Goal: Information Seeking & Learning: Learn about a topic

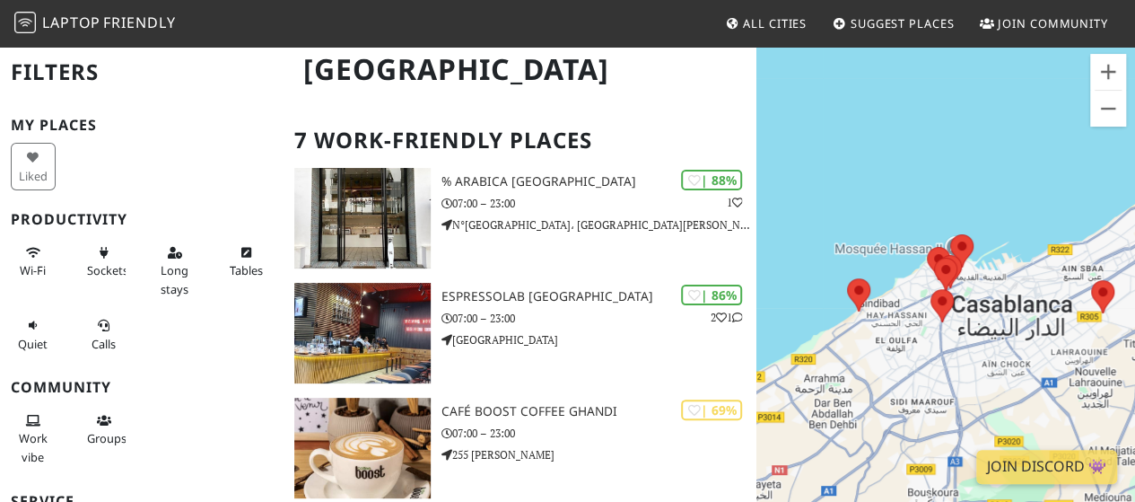
scroll to position [97, 0]
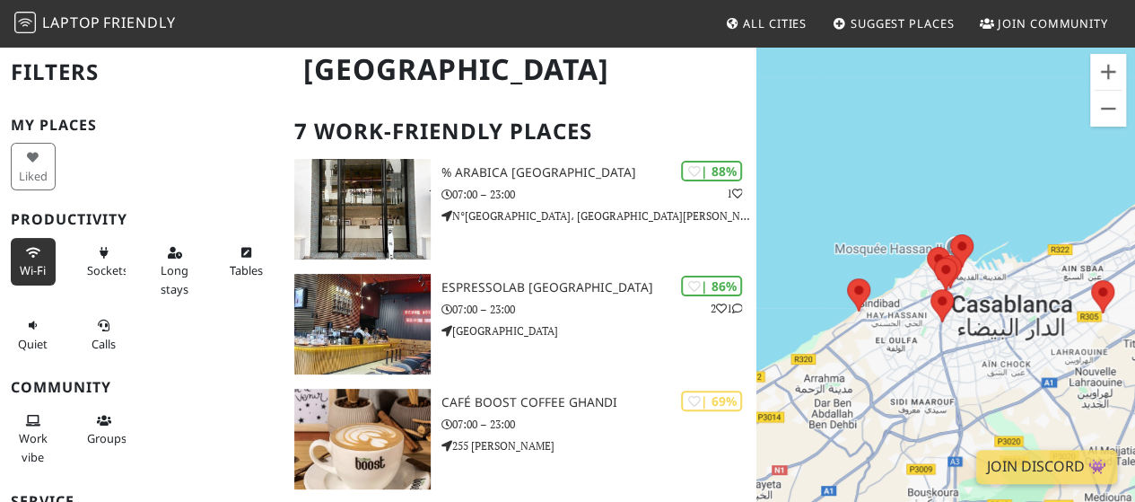
click at [27, 262] on span "Wi-Fi" at bounding box center [33, 270] width 26 height 16
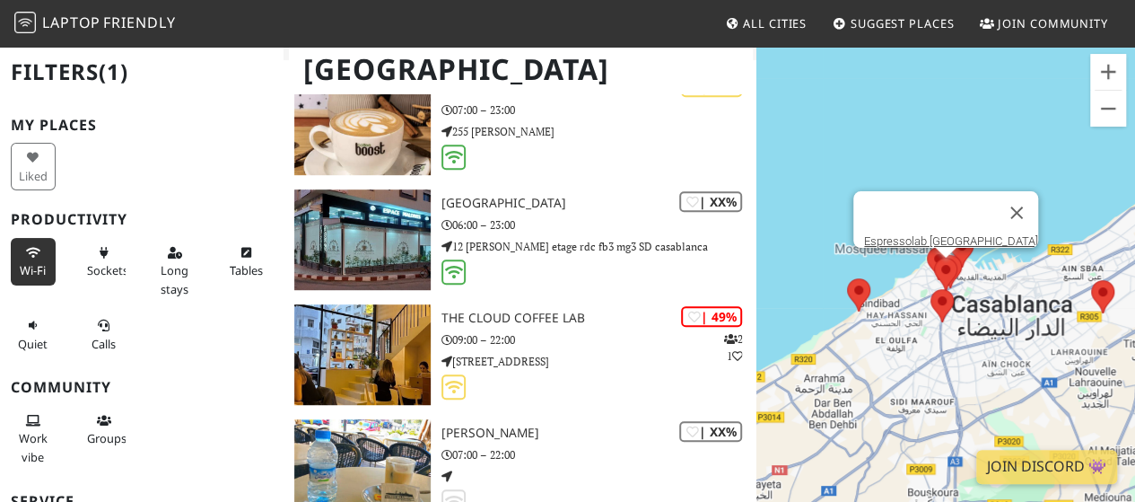
scroll to position [413, 0]
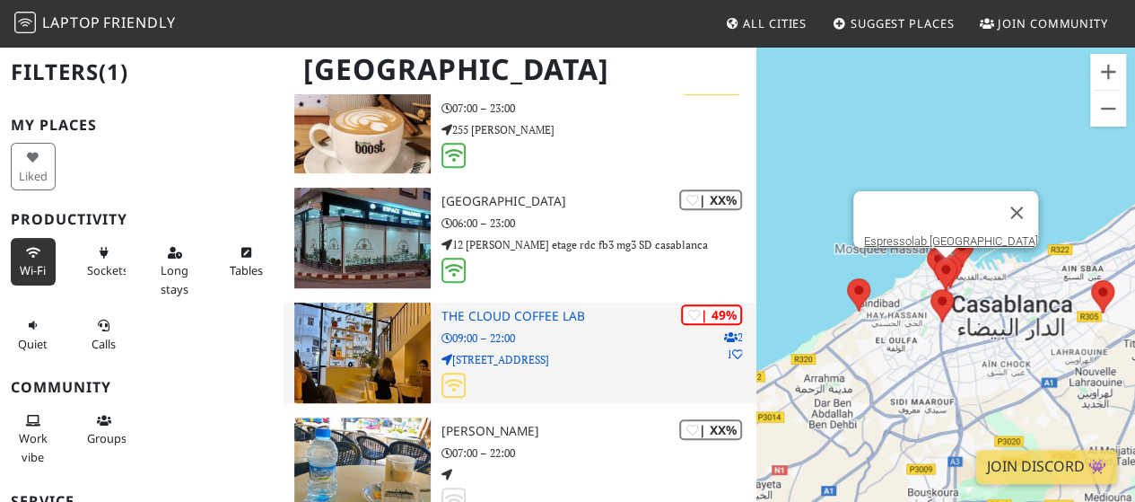
click at [452, 388] on icon at bounding box center [454, 385] width 18 height 14
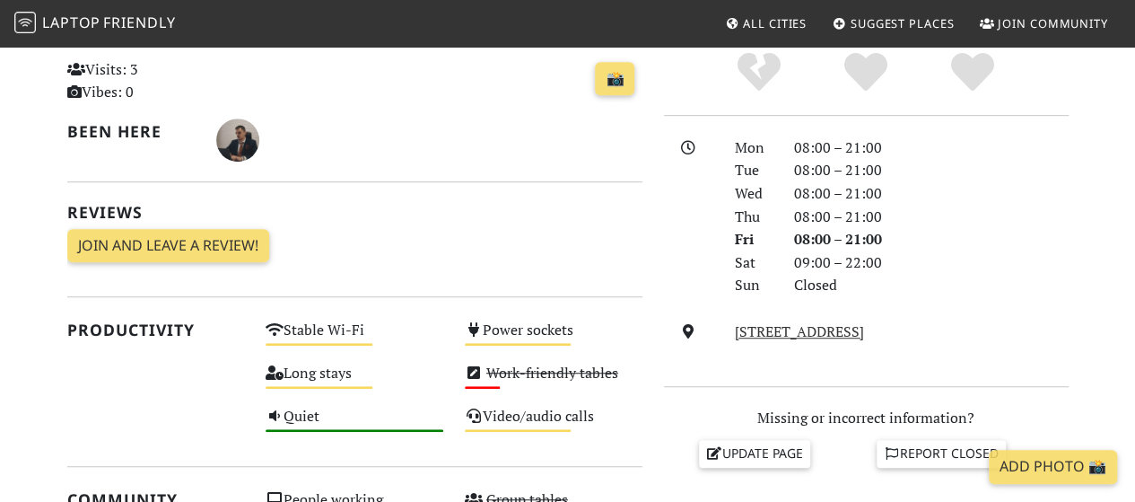
scroll to position [425, 0]
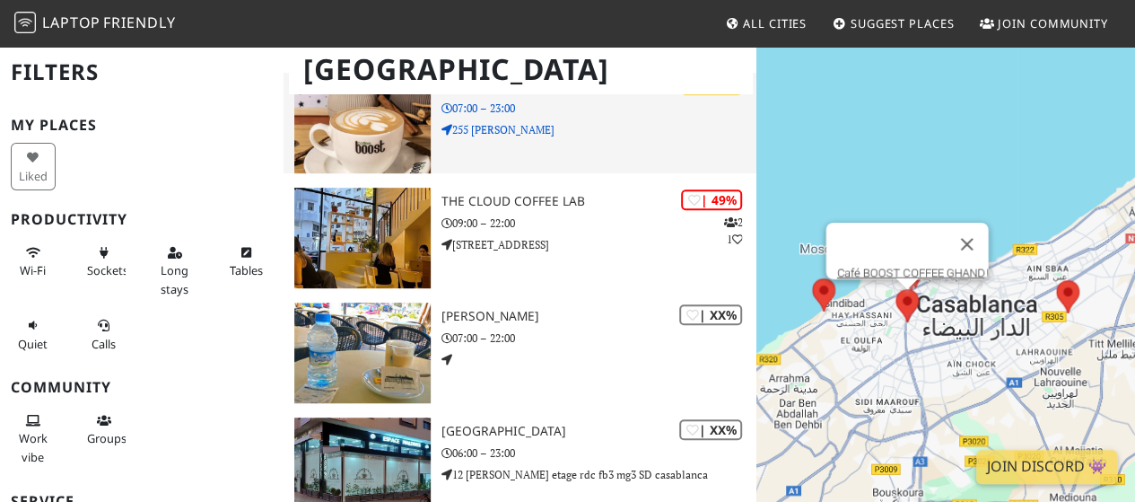
scroll to position [413, 0]
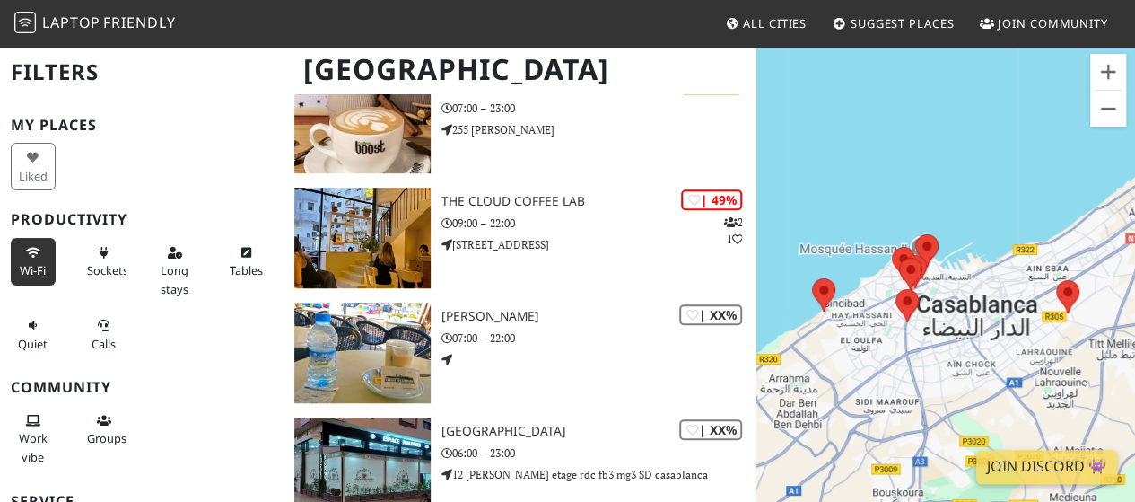
click at [23, 266] on span "Wi-Fi" at bounding box center [33, 270] width 26 height 16
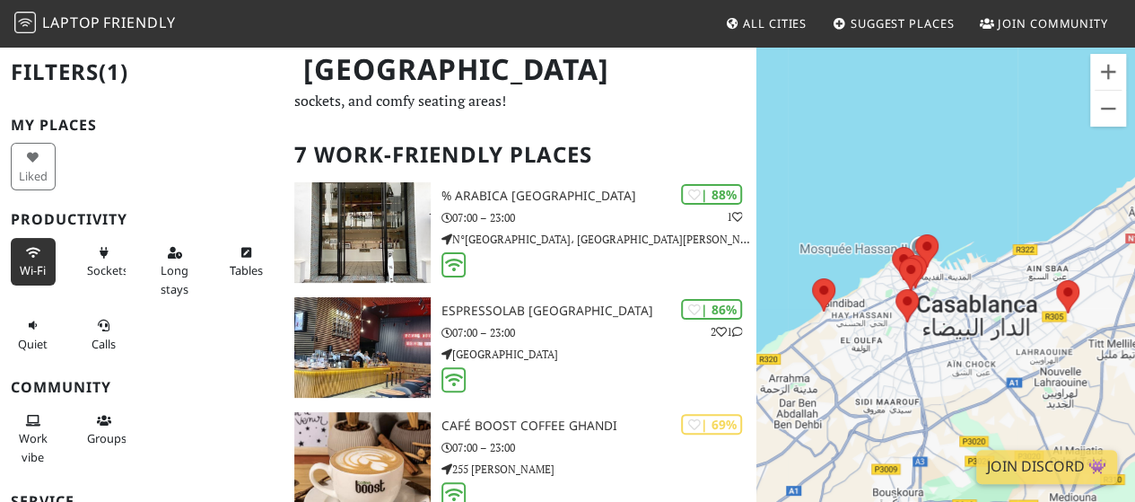
scroll to position [75, 0]
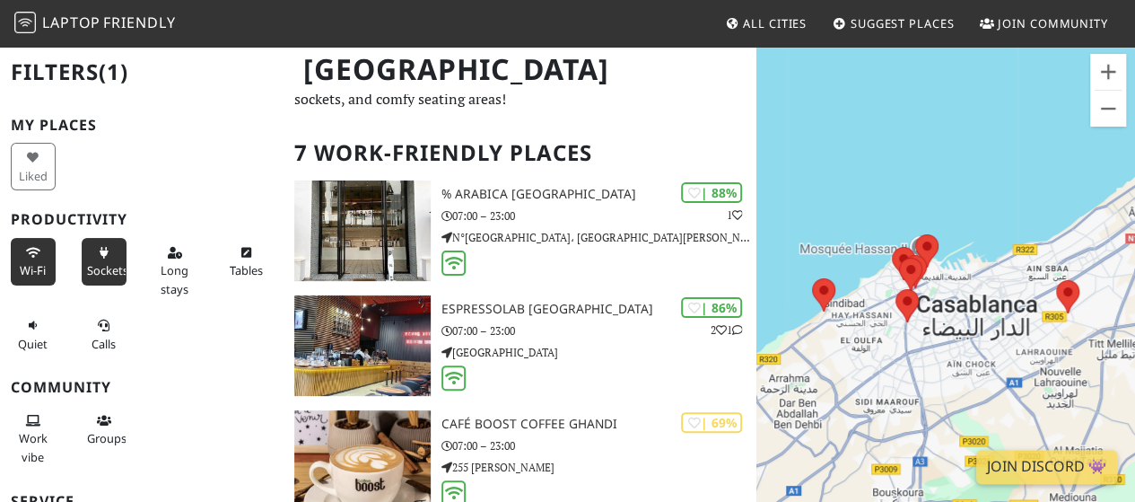
click at [100, 268] on span "Sockets" at bounding box center [107, 270] width 41 height 16
click at [161, 274] on span "Long stays" at bounding box center [175, 279] width 28 height 34
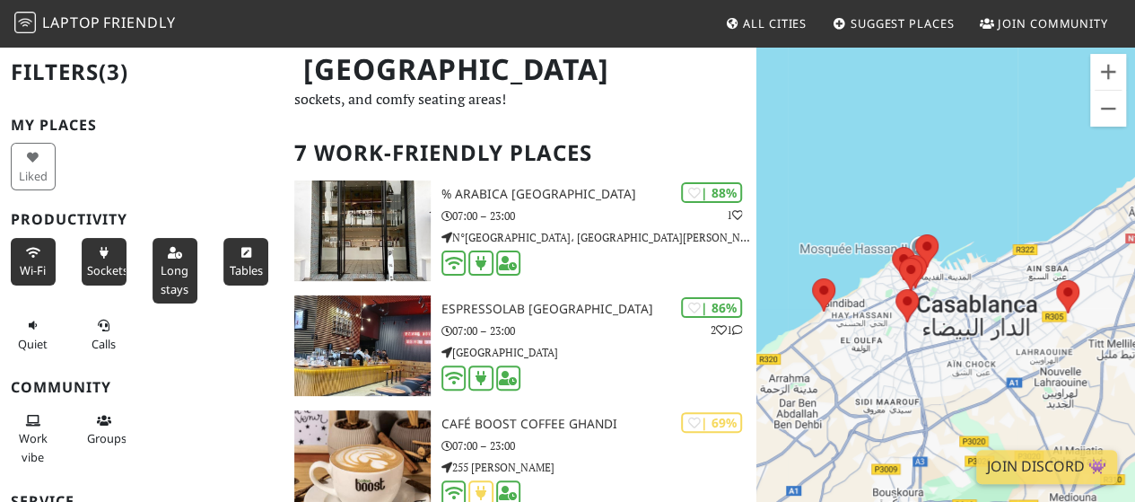
click at [223, 272] on button "Tables" at bounding box center [245, 262] width 45 height 48
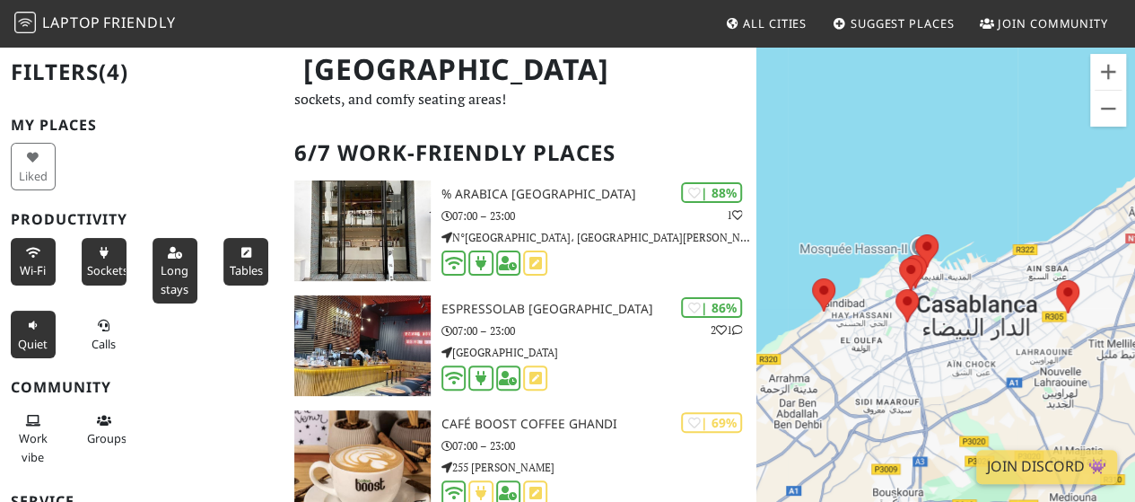
click at [22, 329] on button "Quiet" at bounding box center [33, 334] width 45 height 48
click at [92, 347] on span "Calls" at bounding box center [104, 344] width 24 height 16
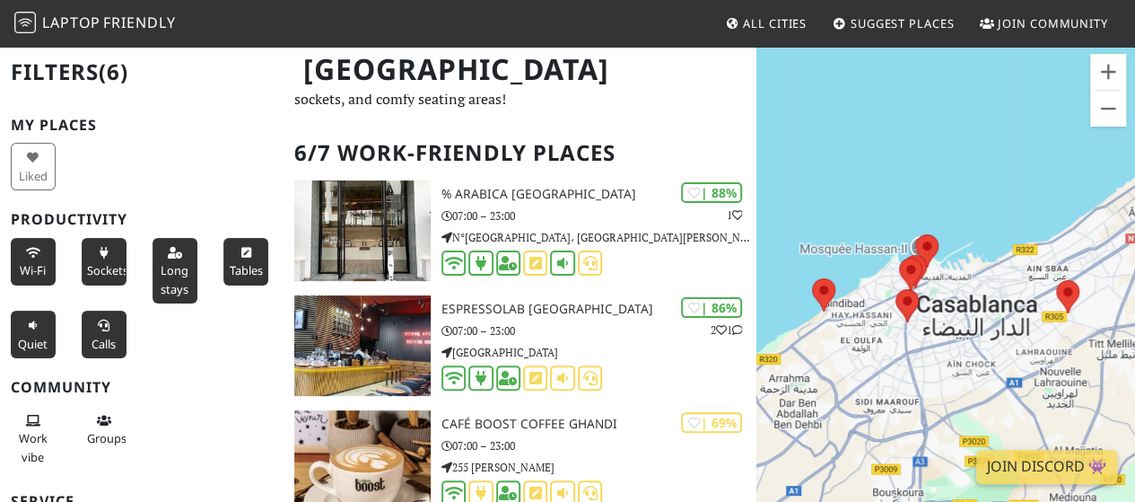
click at [107, 336] on span "Calls" at bounding box center [104, 344] width 24 height 16
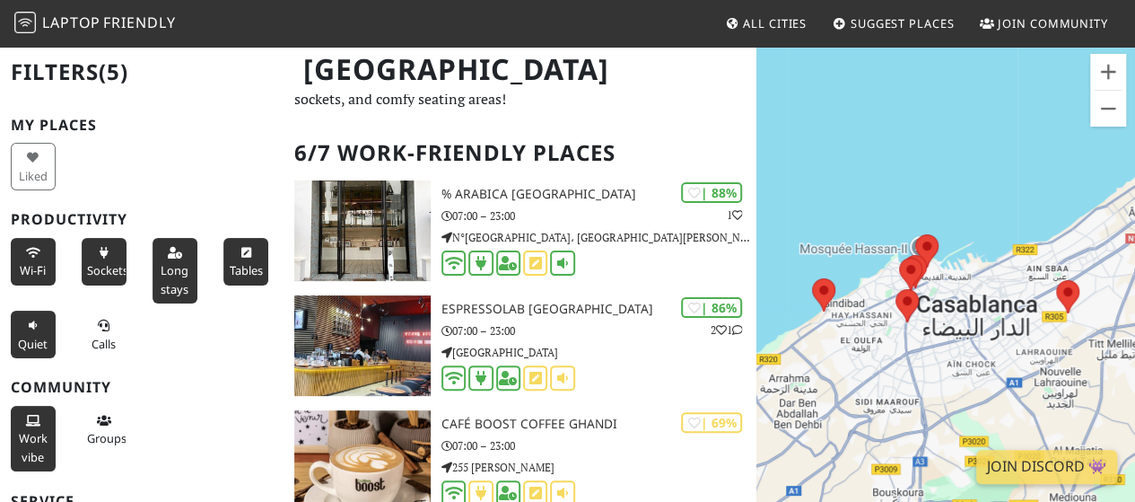
click at [27, 435] on span "Work vibe" at bounding box center [33, 447] width 29 height 34
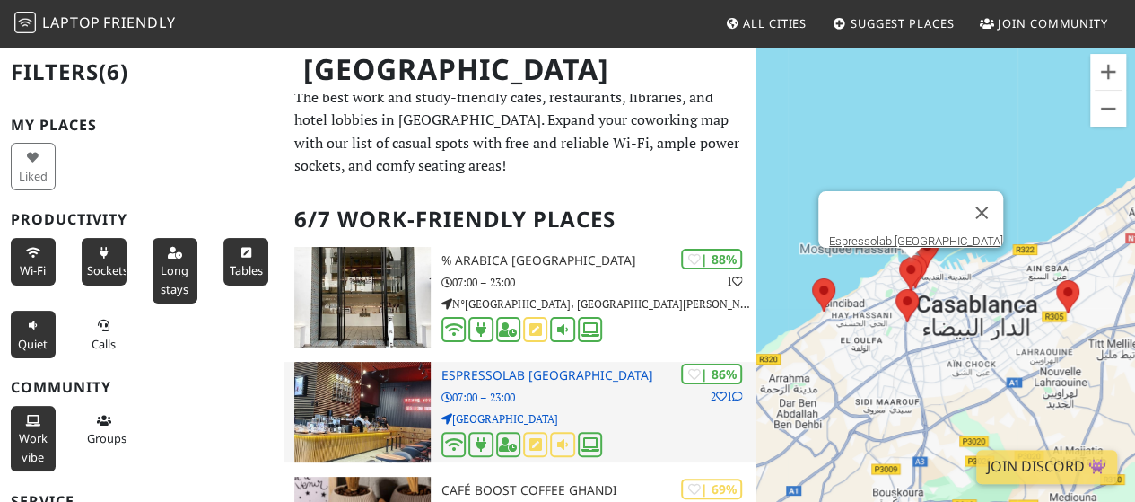
scroll to position [0, 0]
